Goal: Complete application form

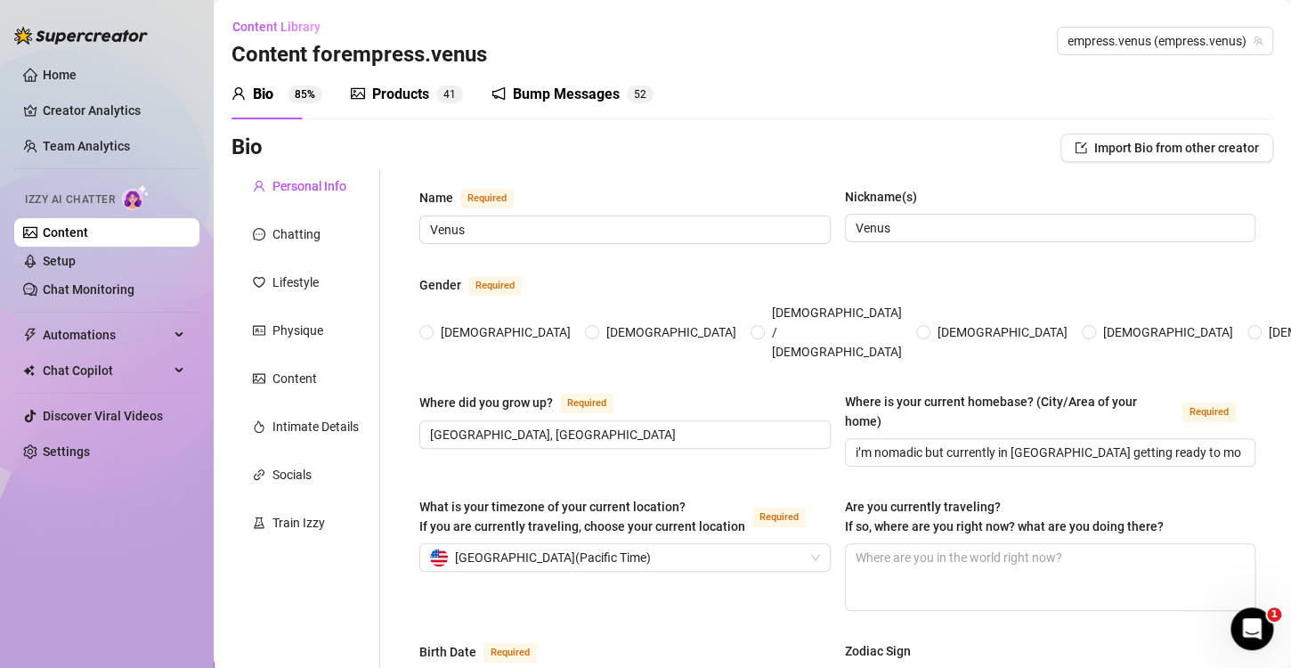
type input "Venus"
type input "Vancouver, Canada"
type input "i’m nomadic but currently in vegas getting ready to move to northern california"
type input "Bi-Sexual"
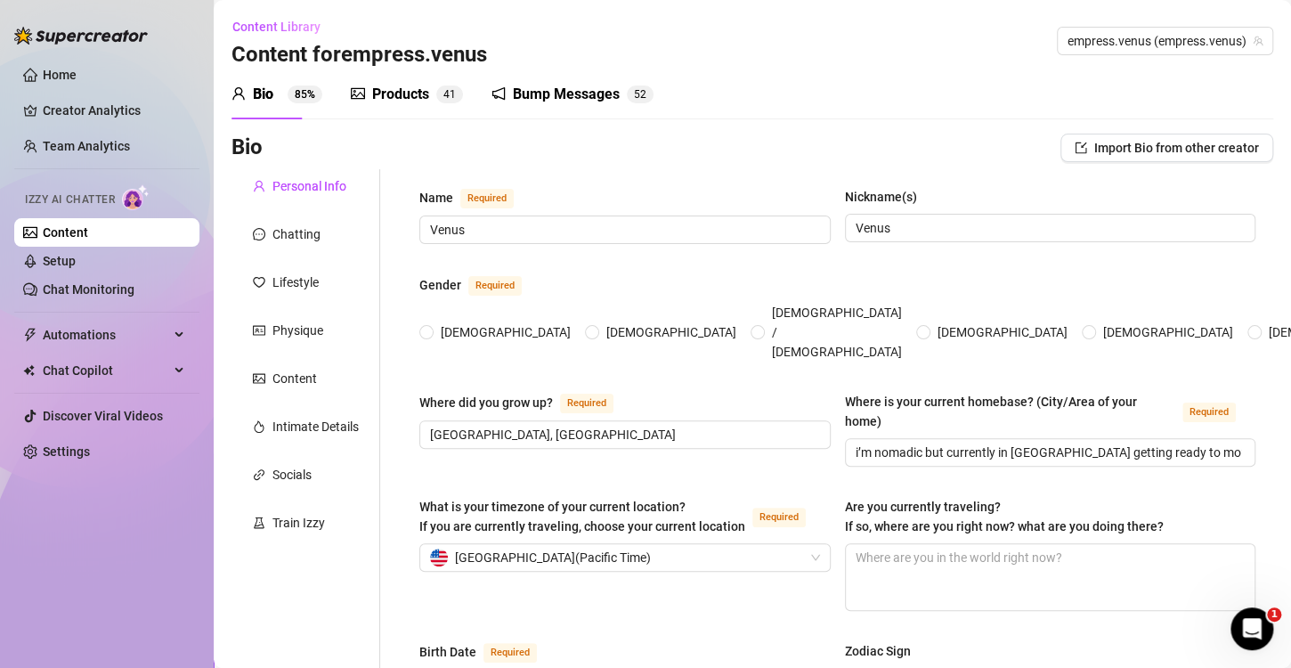
type input "Have an open relationship (“loverboy” in my content but we haven’t made content…"
type input "No"
type input "priya, she’s a 10 year old rescue dog who comes everywhere with me. she’s a chi…"
type input "i’m a spiritual author and teacher (i’ve published 7 books and have 2 coming th…"
type input "my books, my youtube videos, i did adult films for a few months in 2023."
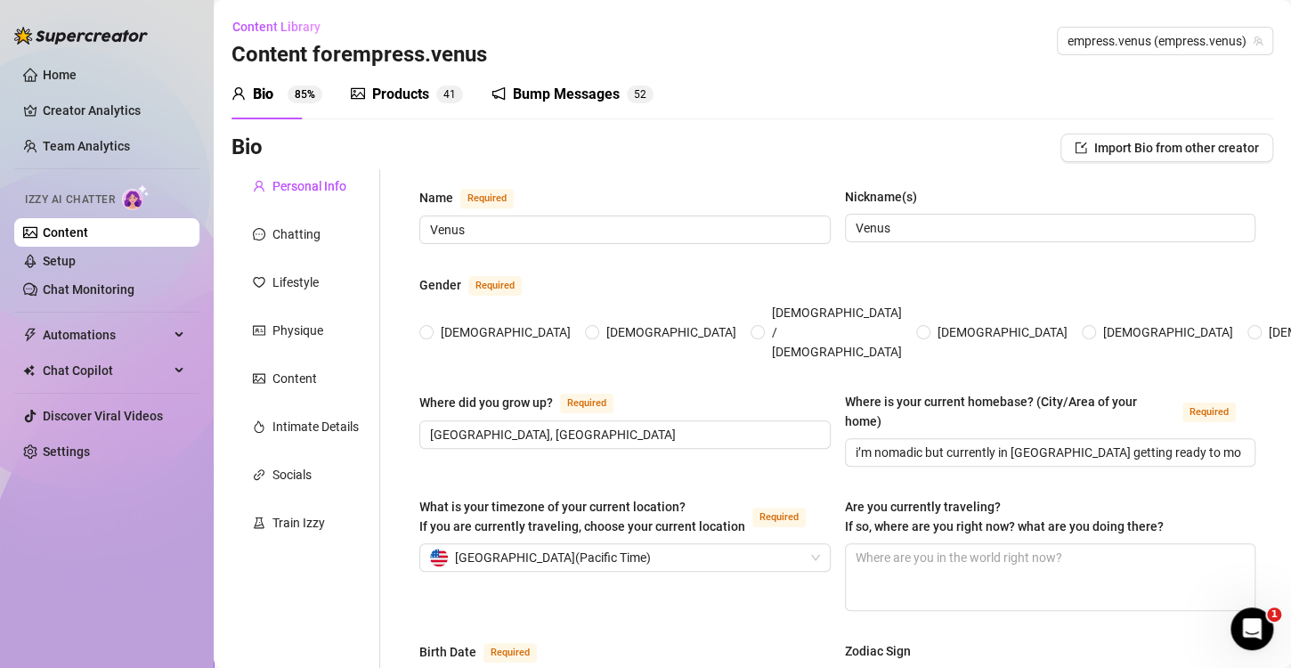
type input "i went to business college in australia and oregon state university for wildlif…"
type input "I study and teach Hinduism and spirituality"
type input "I believe in non-violence have been vegan for 20 years, I teach that this exist…"
radio input "true"
type input "October 18th, 1989"
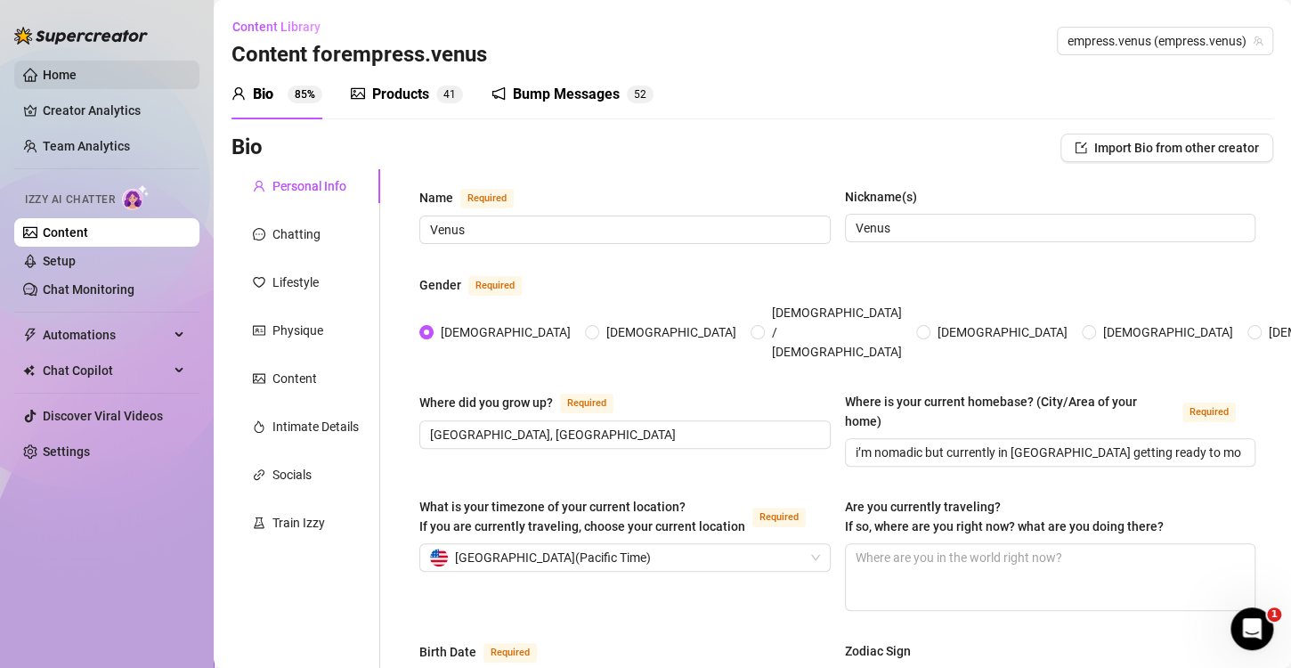
click at [77, 73] on link "Home" at bounding box center [60, 75] width 34 height 14
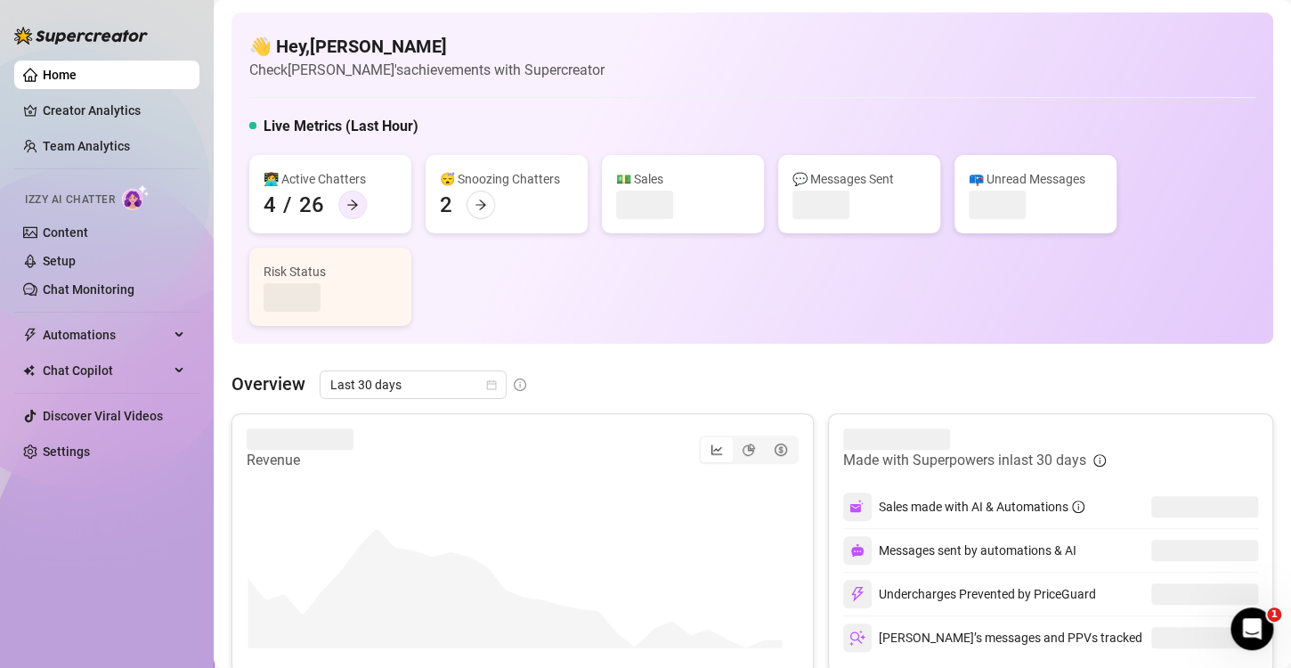
click at [346, 200] on icon "arrow-right" at bounding box center [352, 205] width 12 height 12
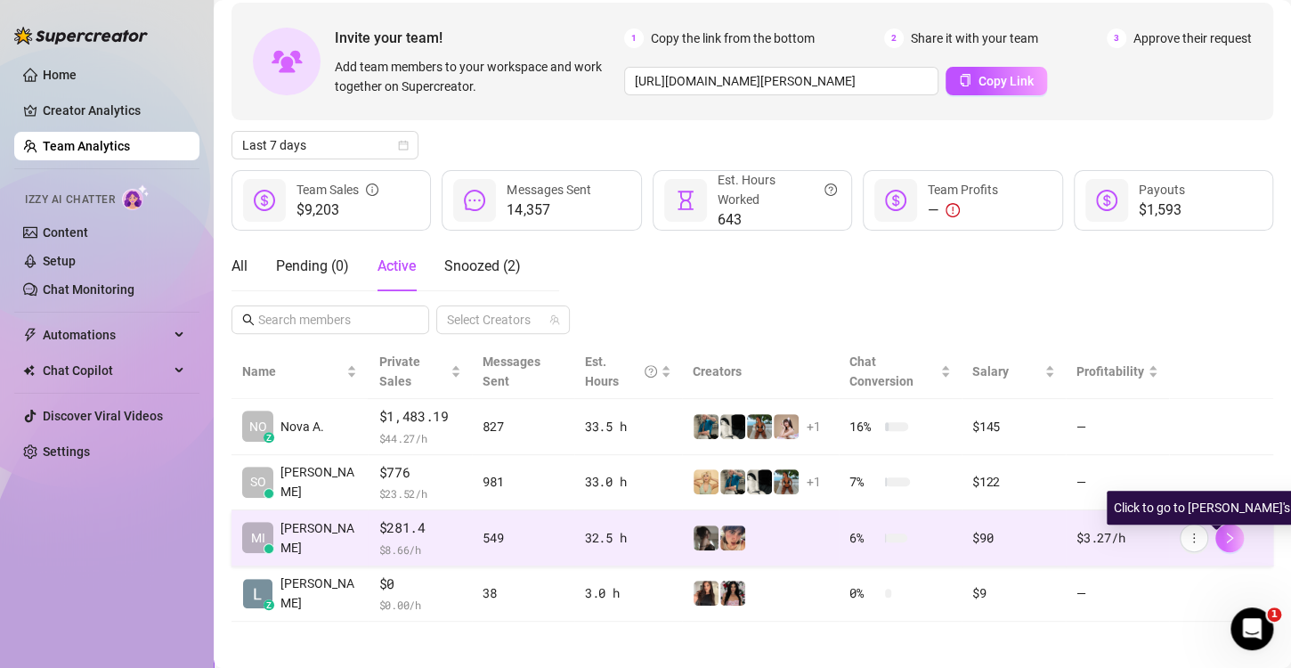
scroll to position [82, 0]
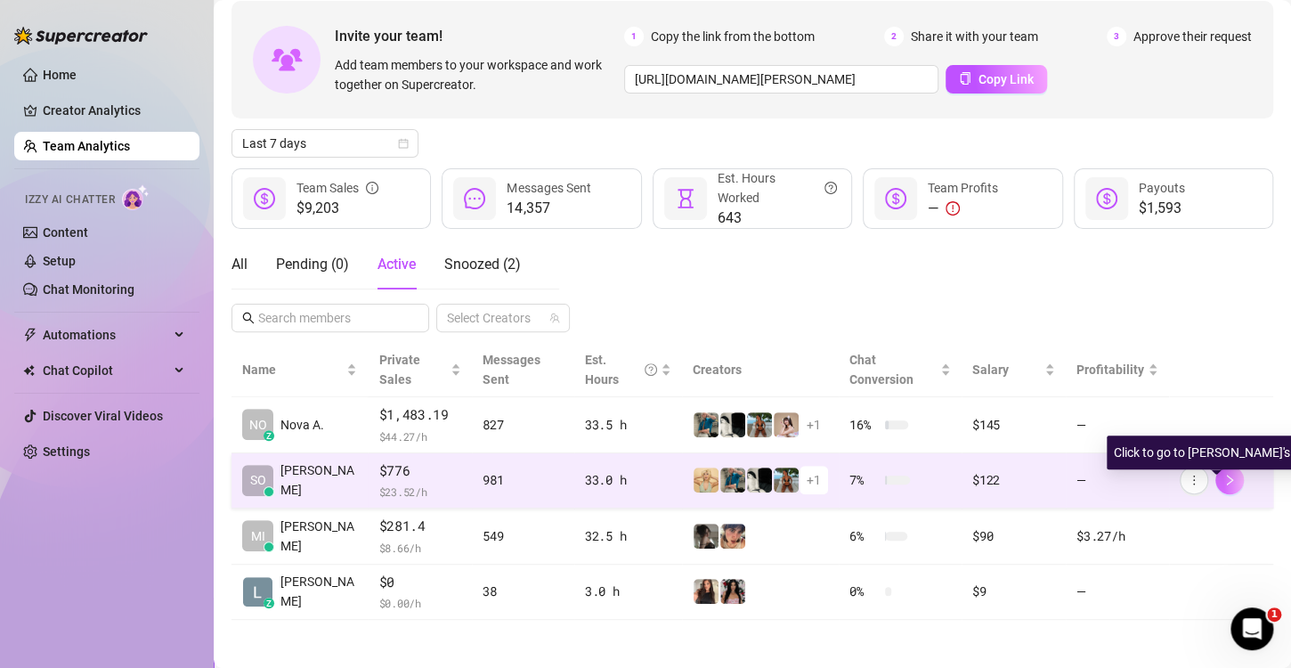
click at [1216, 488] on button "button" at bounding box center [1230, 480] width 28 height 28
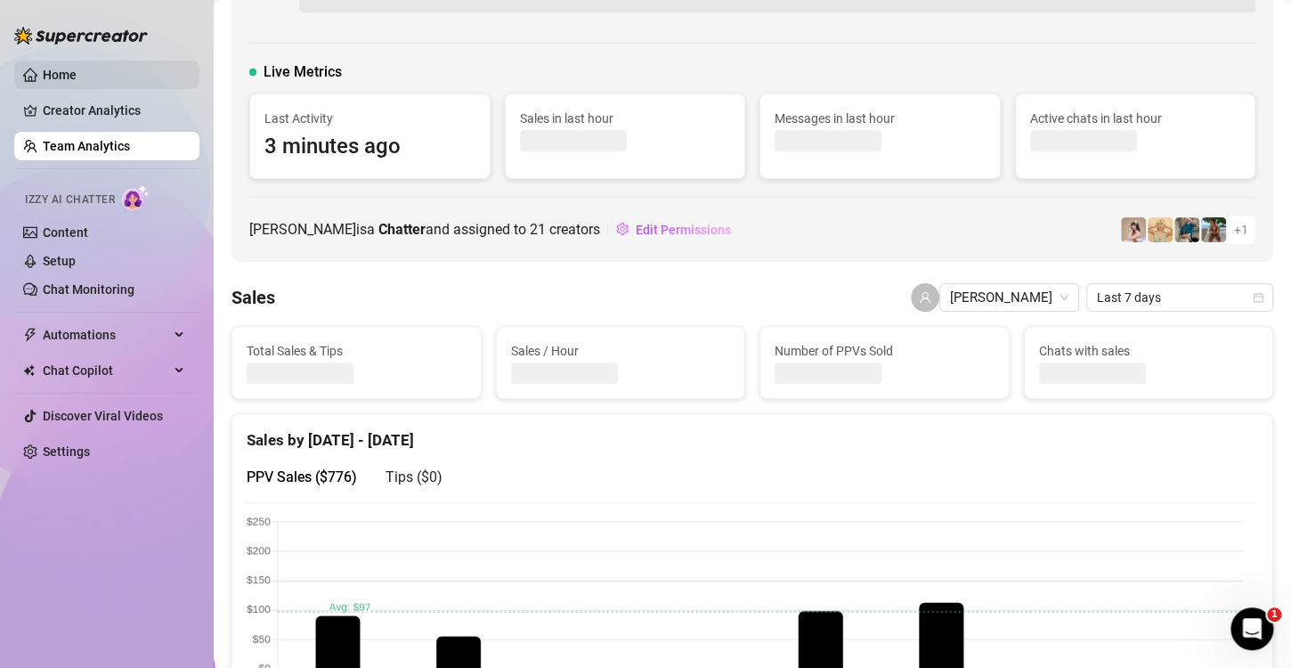
click at [72, 77] on link "Home" at bounding box center [60, 75] width 34 height 14
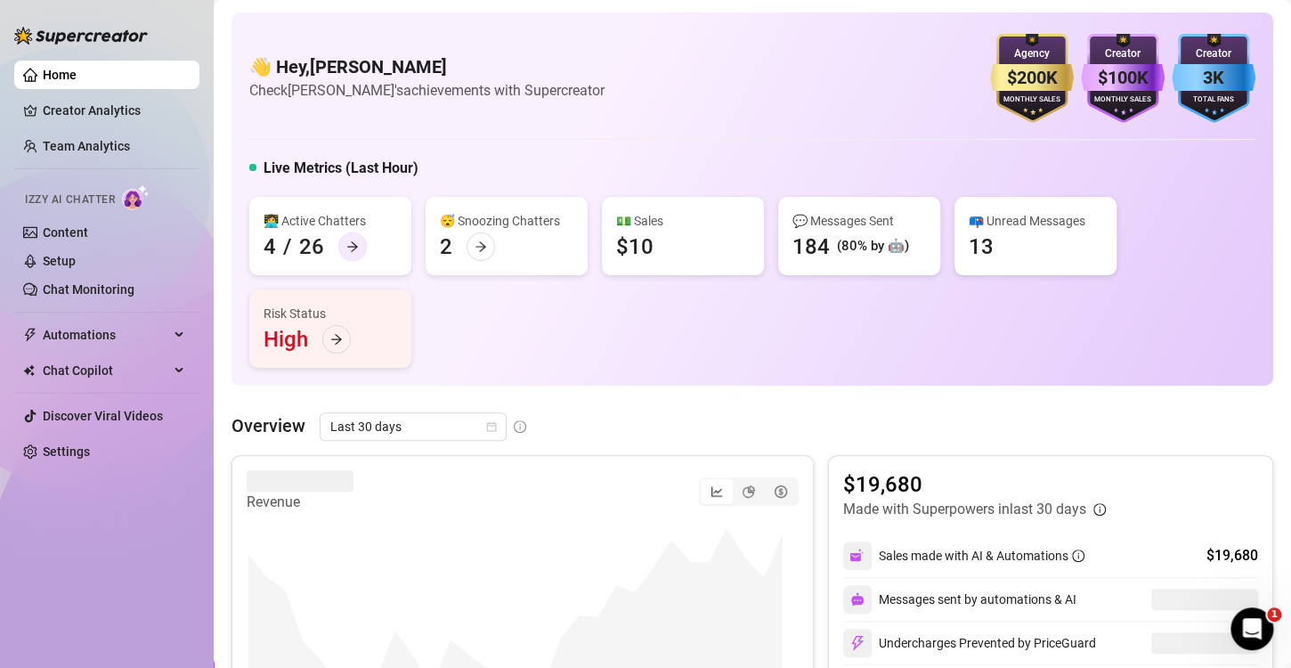
click at [350, 240] on icon "arrow-right" at bounding box center [352, 246] width 12 height 12
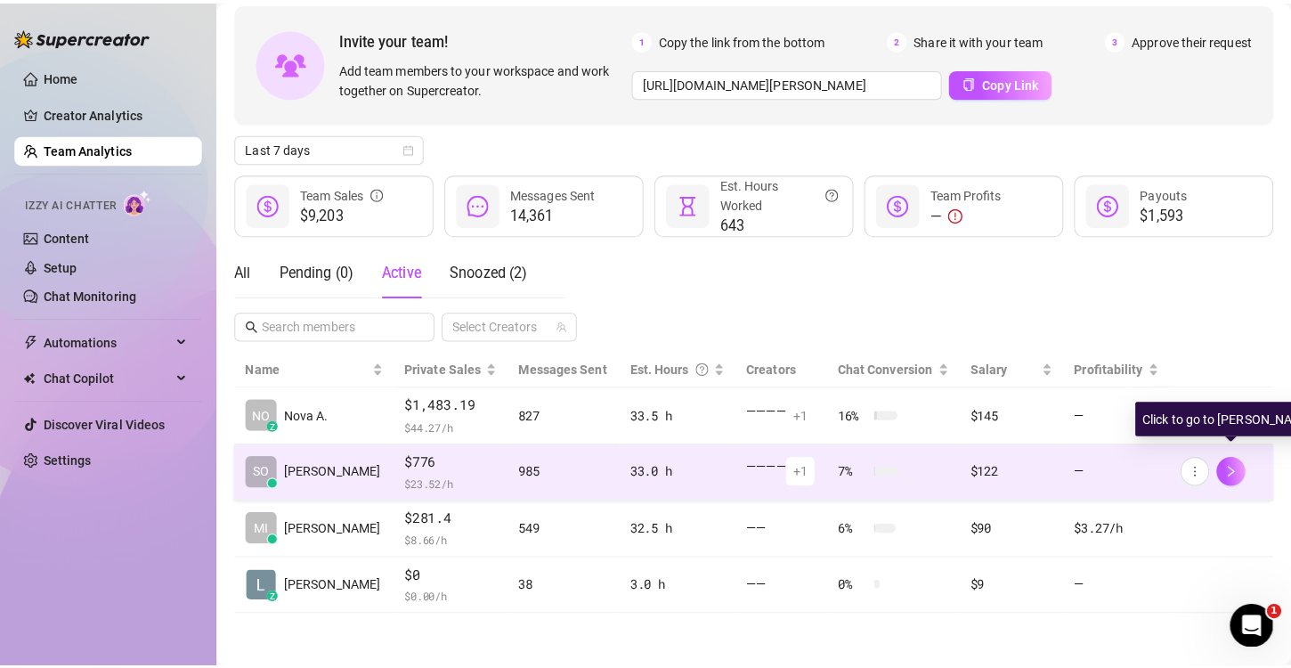
scroll to position [82, 0]
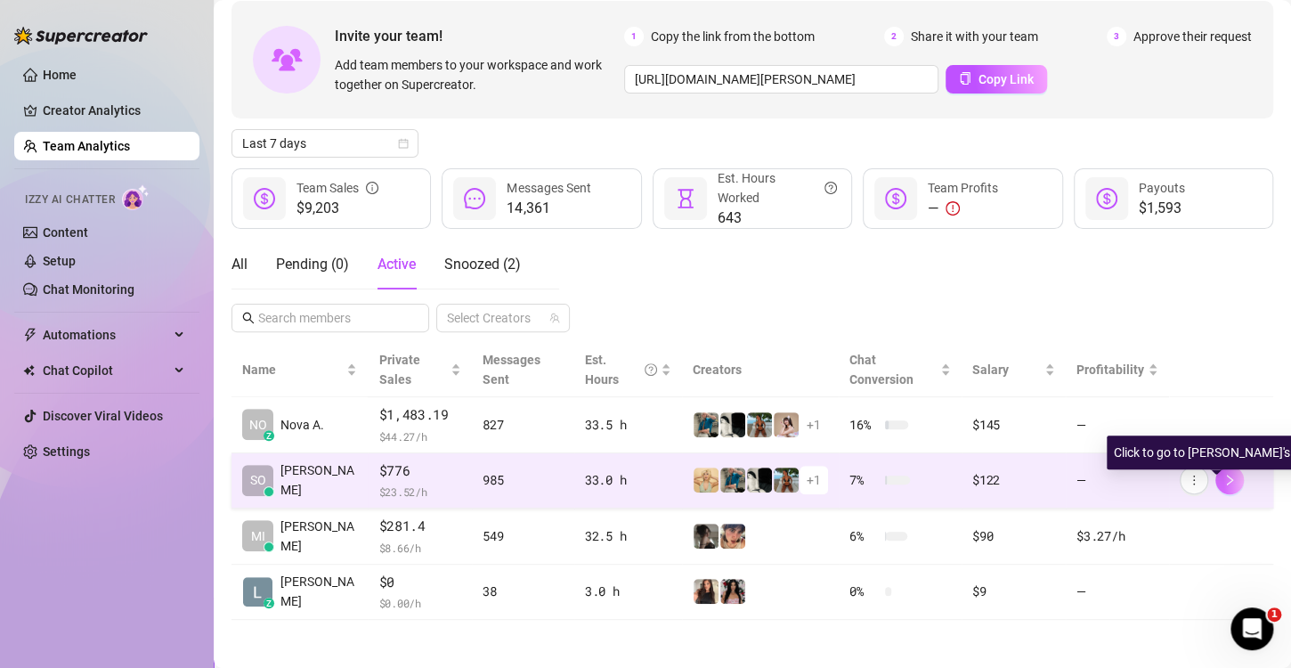
click at [1224, 481] on icon "right" at bounding box center [1230, 480] width 12 height 12
